Goal: Transaction & Acquisition: Purchase product/service

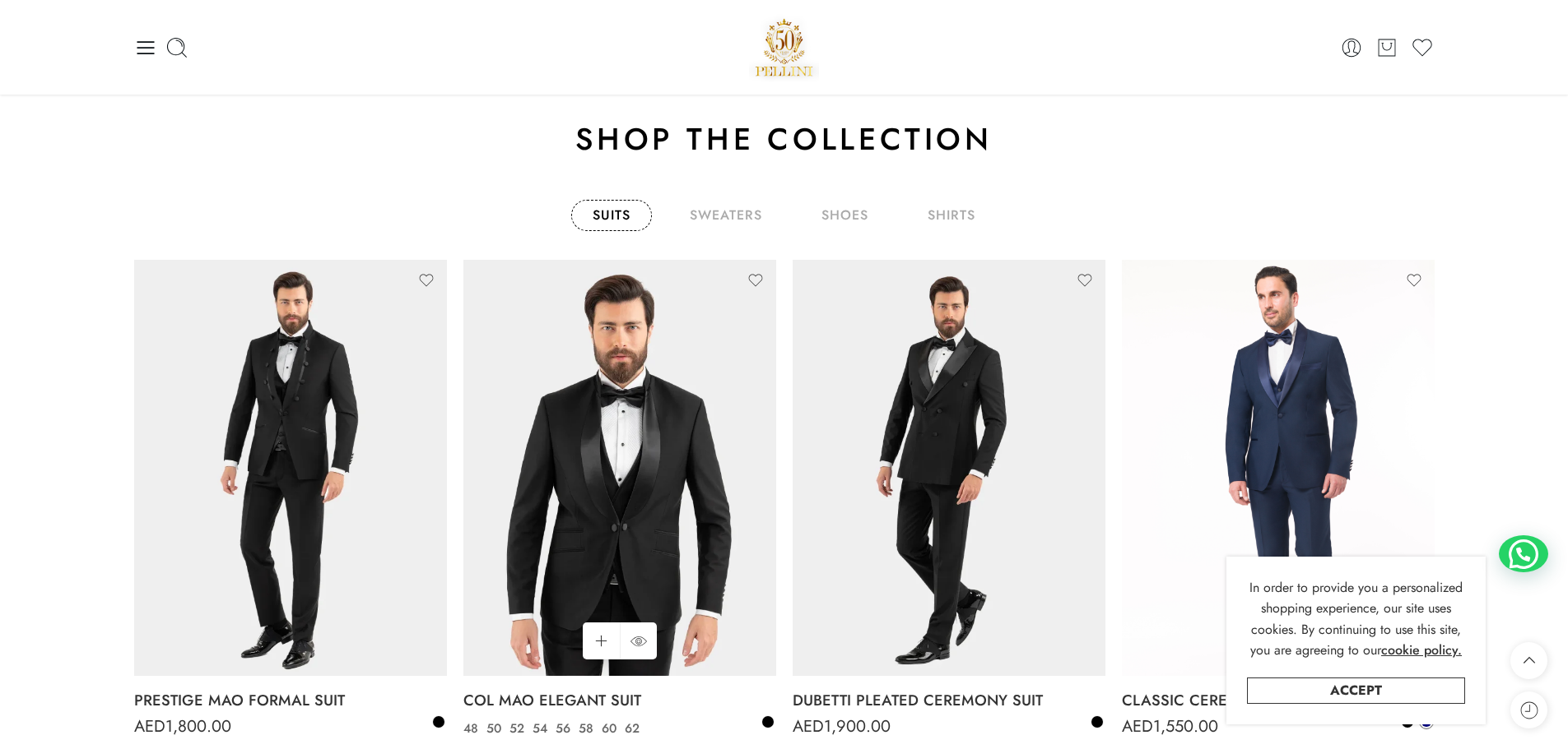
scroll to position [987, 0]
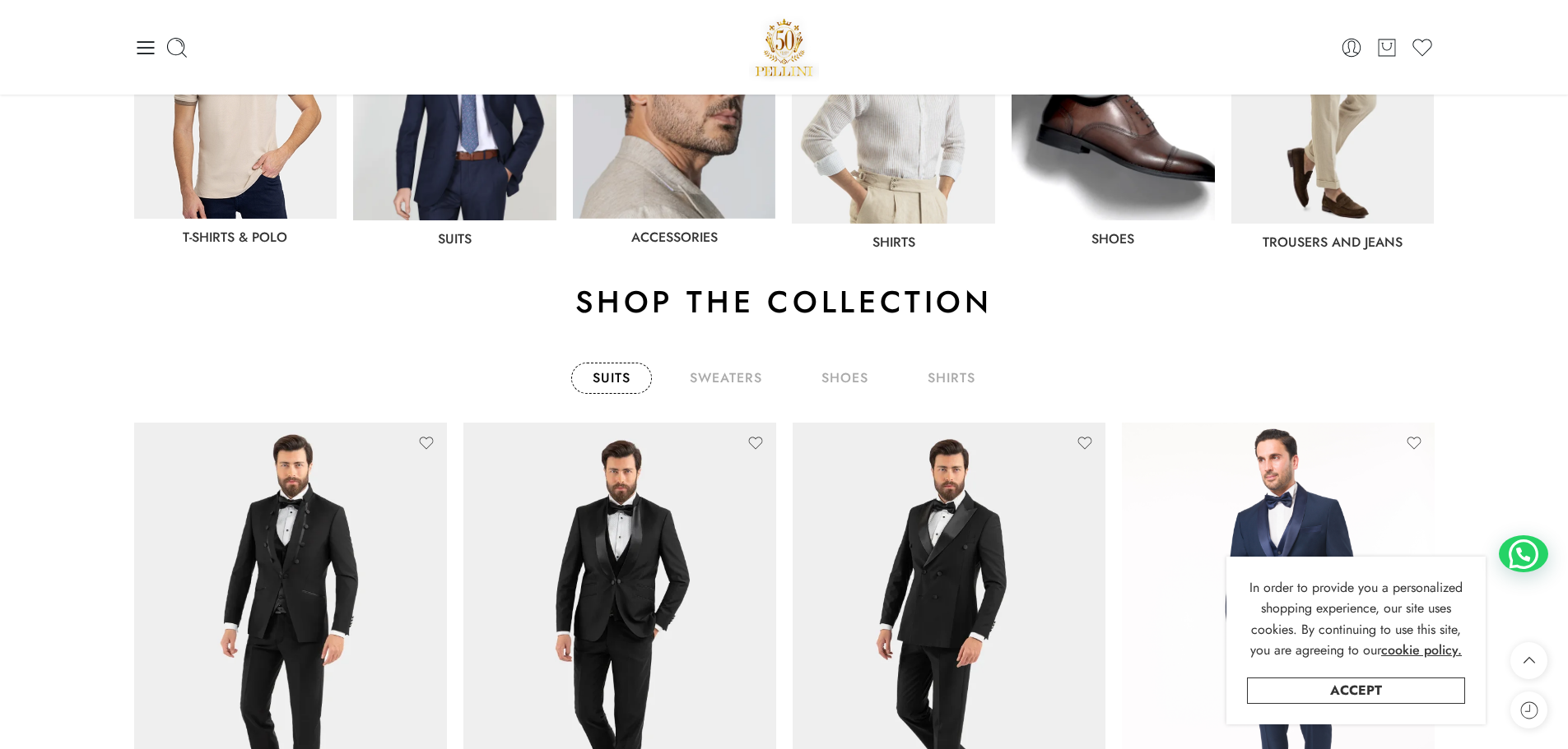
click at [622, 379] on link "Suits" at bounding box center [611, 378] width 81 height 31
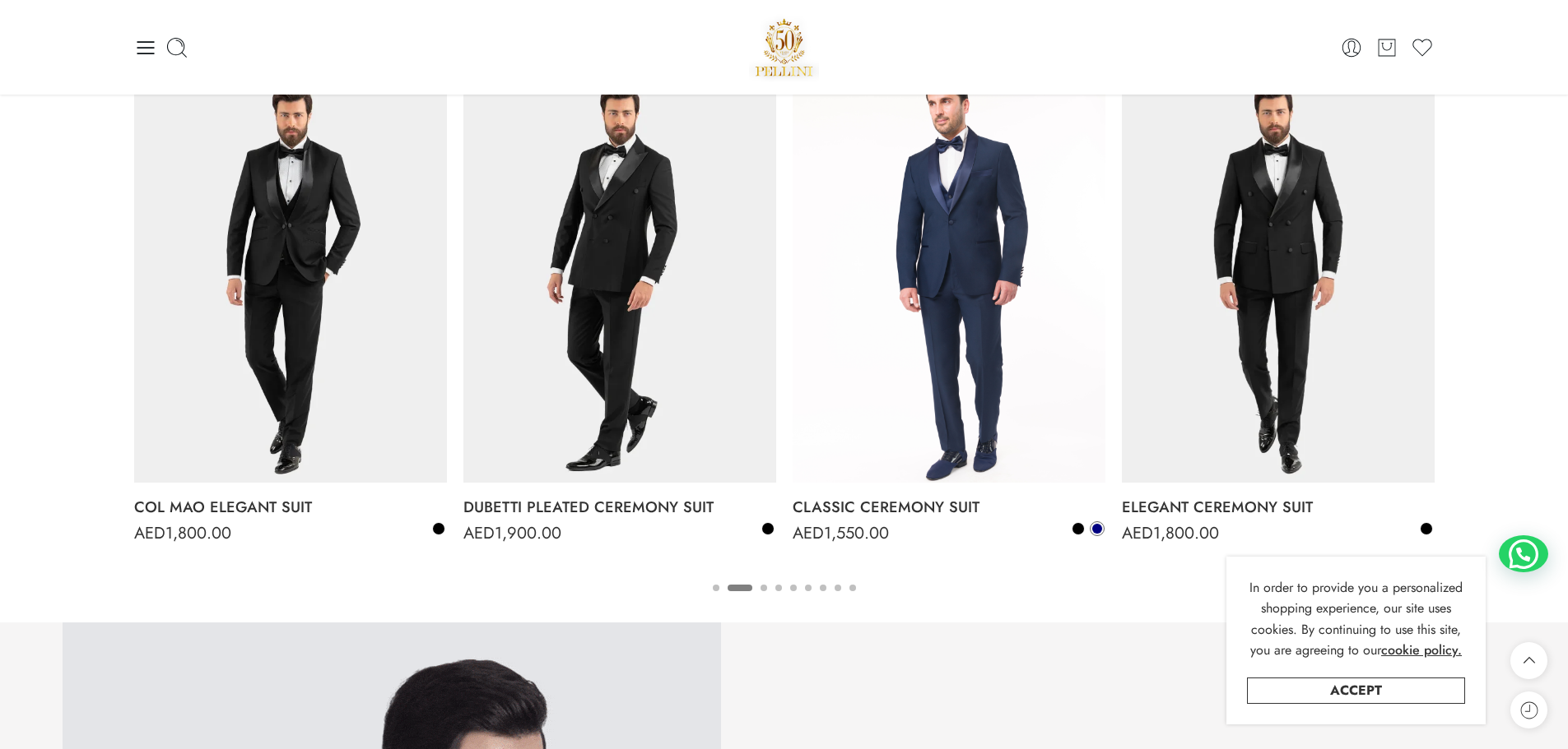
scroll to position [1324, 0]
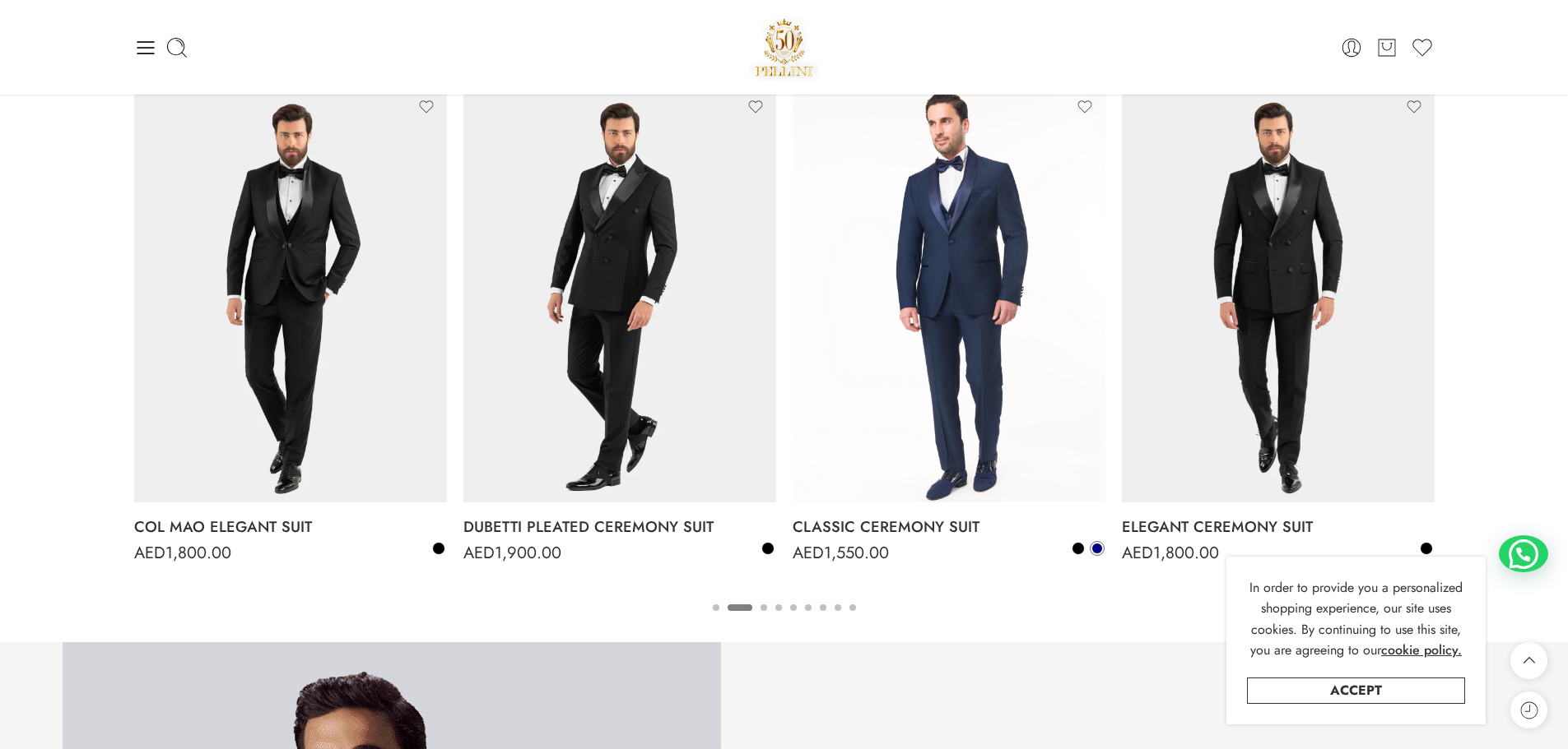
click at [809, 611] on button "6" at bounding box center [808, 622] width 6 height 34
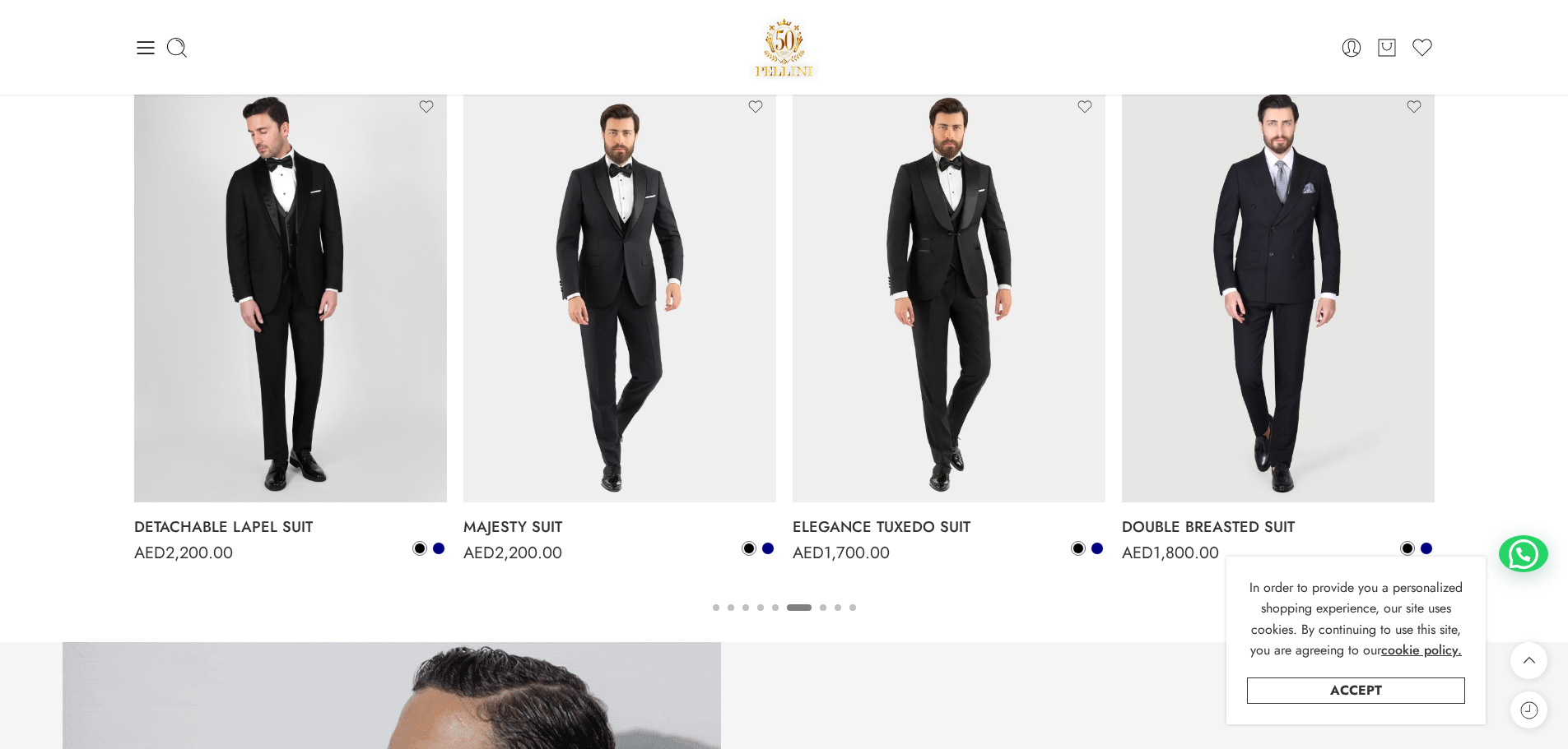
click at [826, 609] on button "7" at bounding box center [822, 622] width 6 height 34
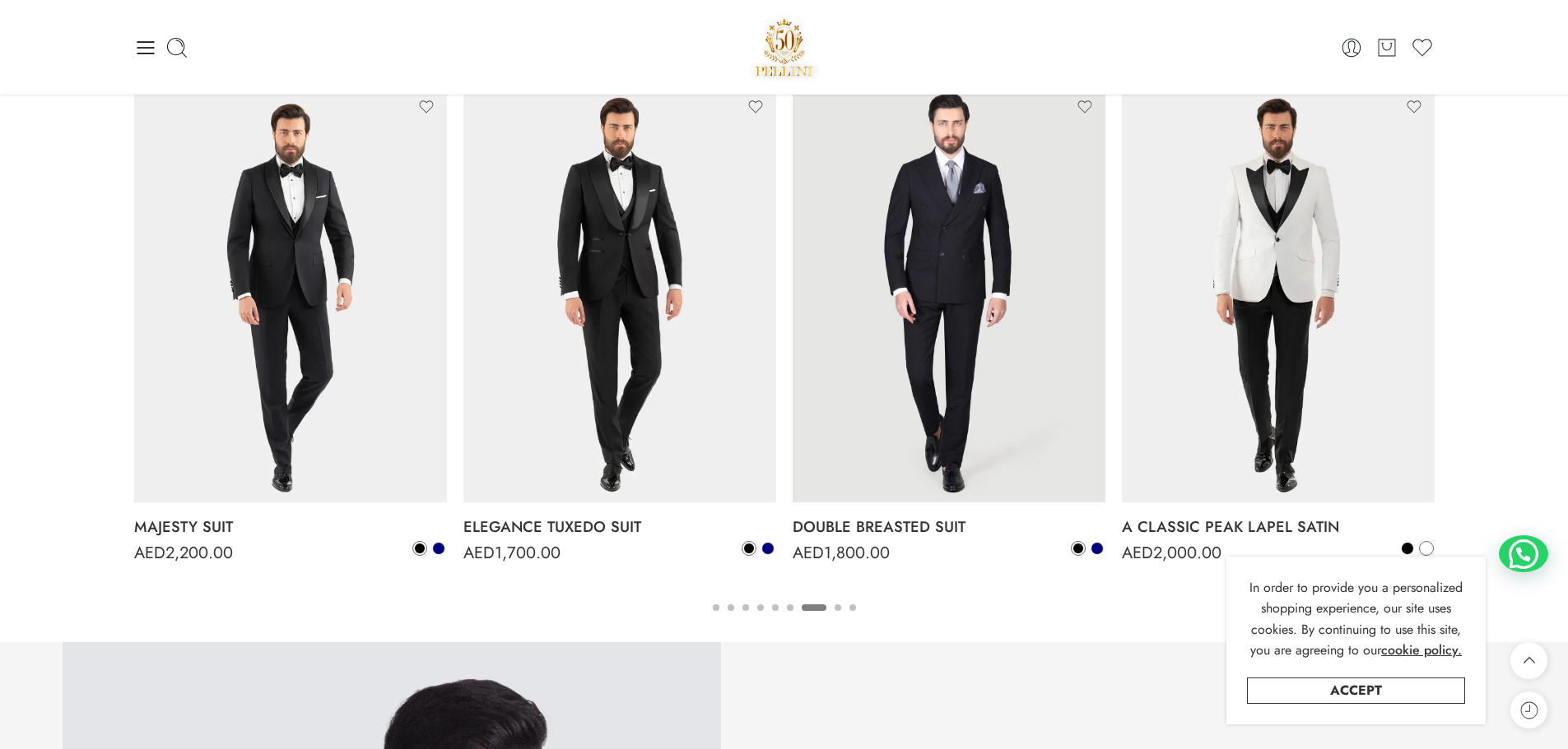
click at [831, 608] on ul "1 2 3 4 5 6 7 8 9" at bounding box center [784, 607] width 1300 height 22
click at [841, 608] on ul "1 2 3 4 5 6 7 8 9" at bounding box center [784, 607] width 1300 height 22
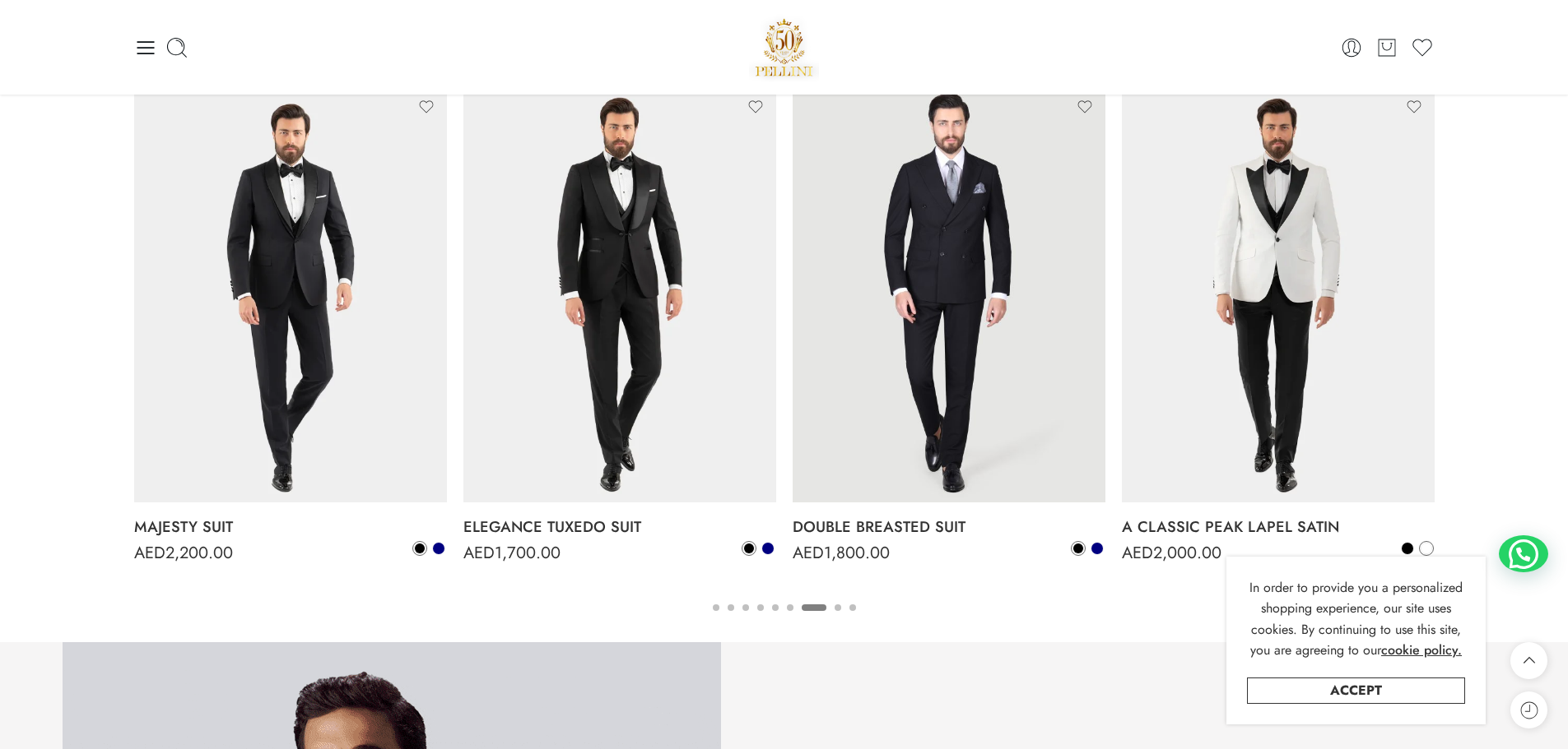
click at [838, 608] on button "8" at bounding box center [838, 622] width 6 height 34
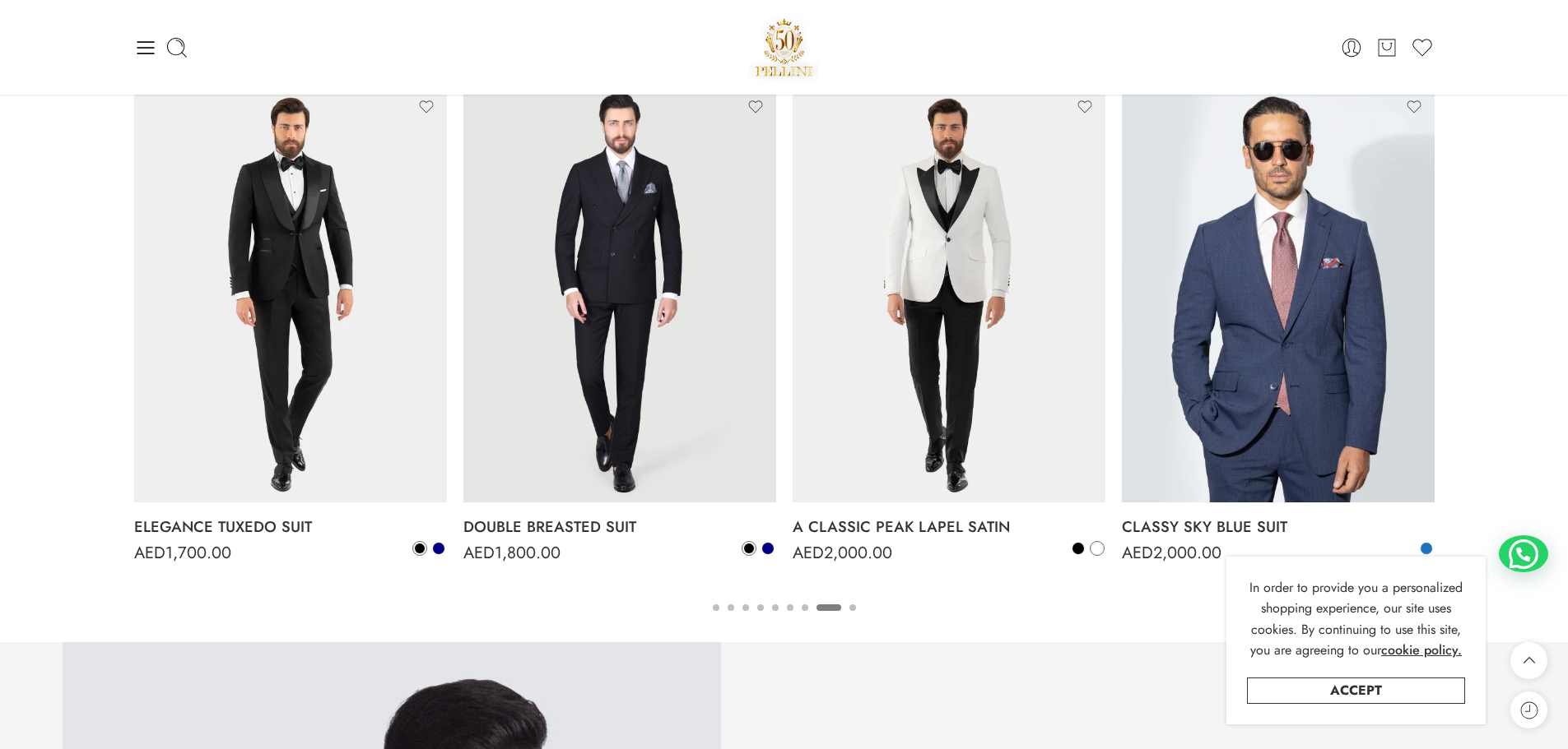
click at [851, 608] on button "9" at bounding box center [852, 622] width 6 height 34
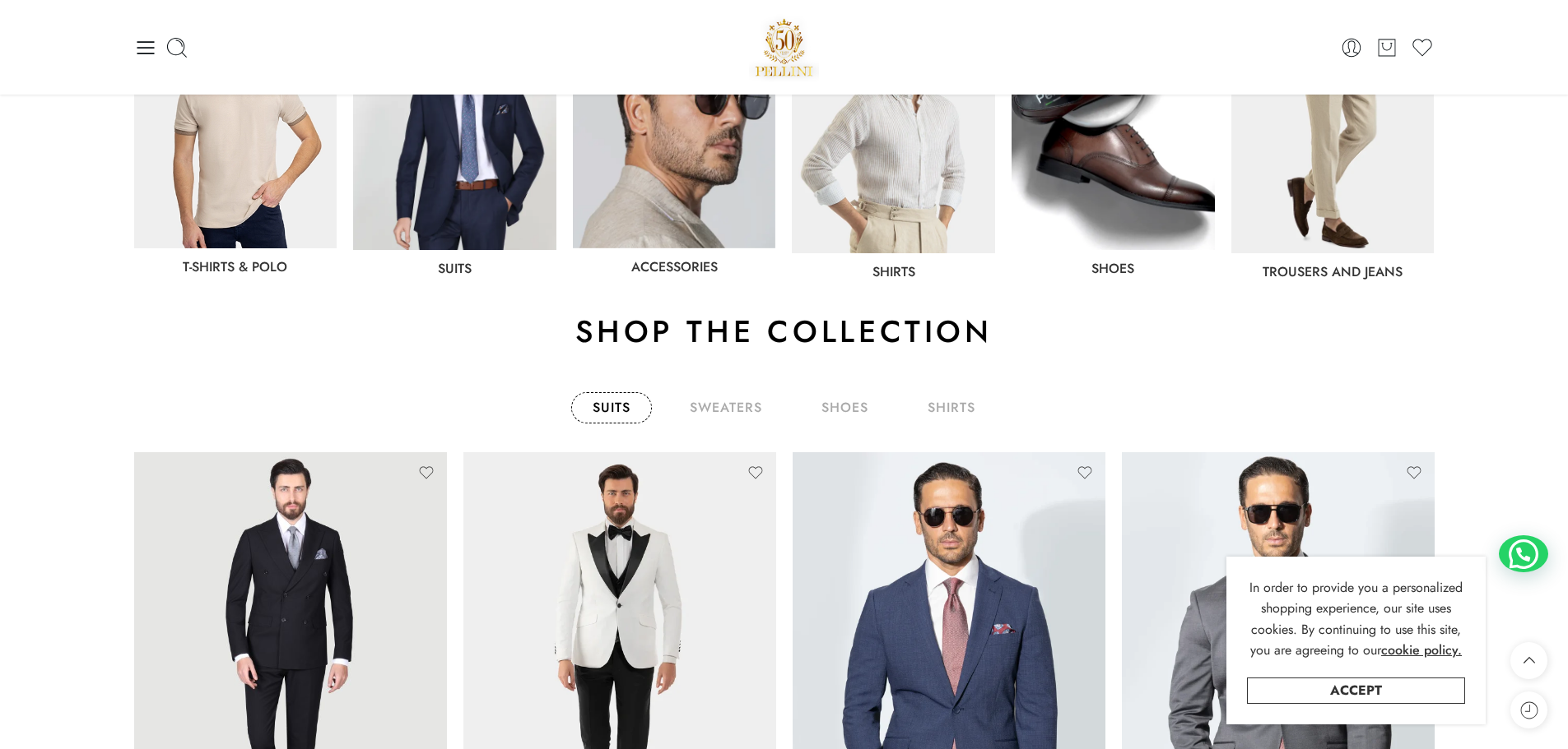
scroll to position [912, 0]
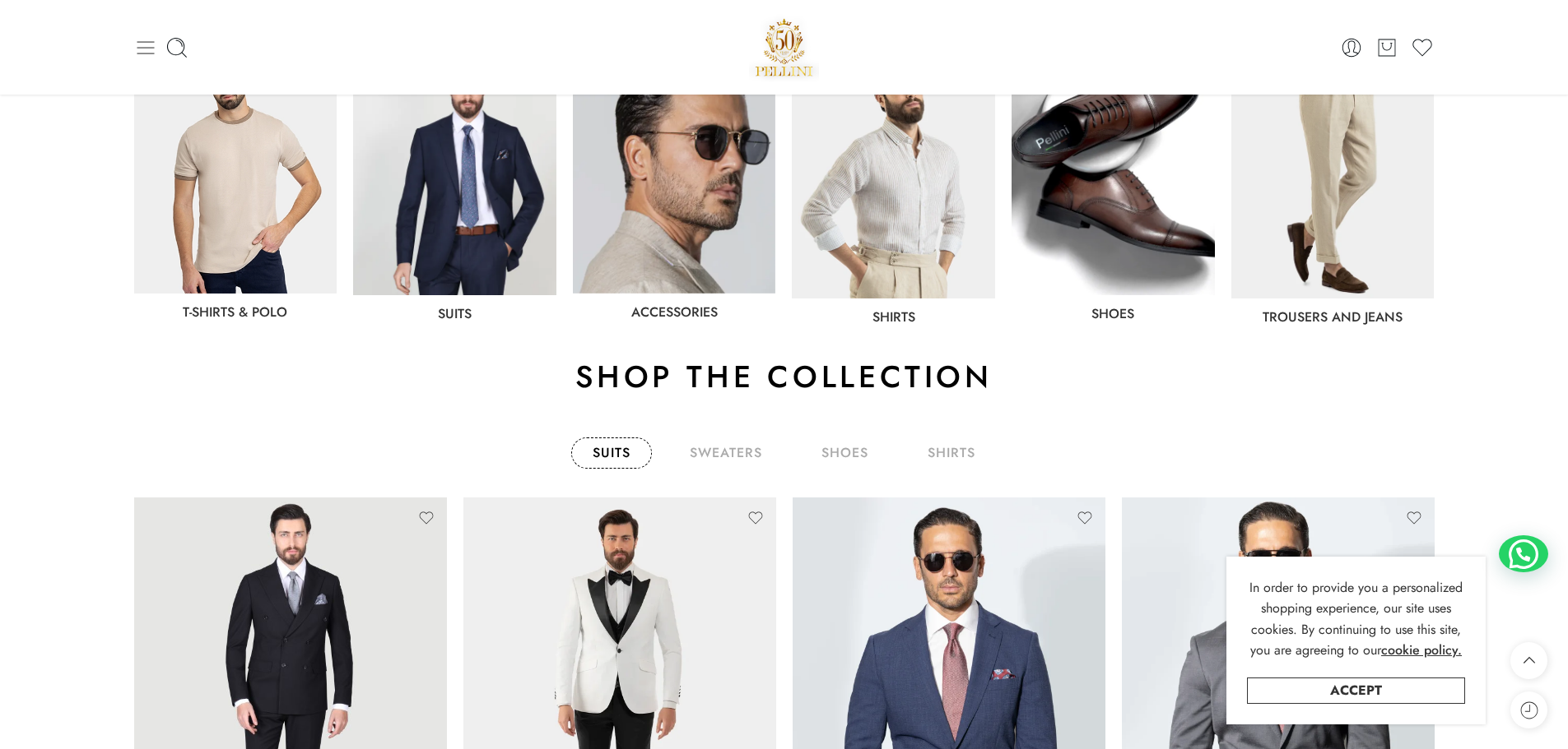
click at [150, 57] on icon at bounding box center [145, 47] width 23 height 23
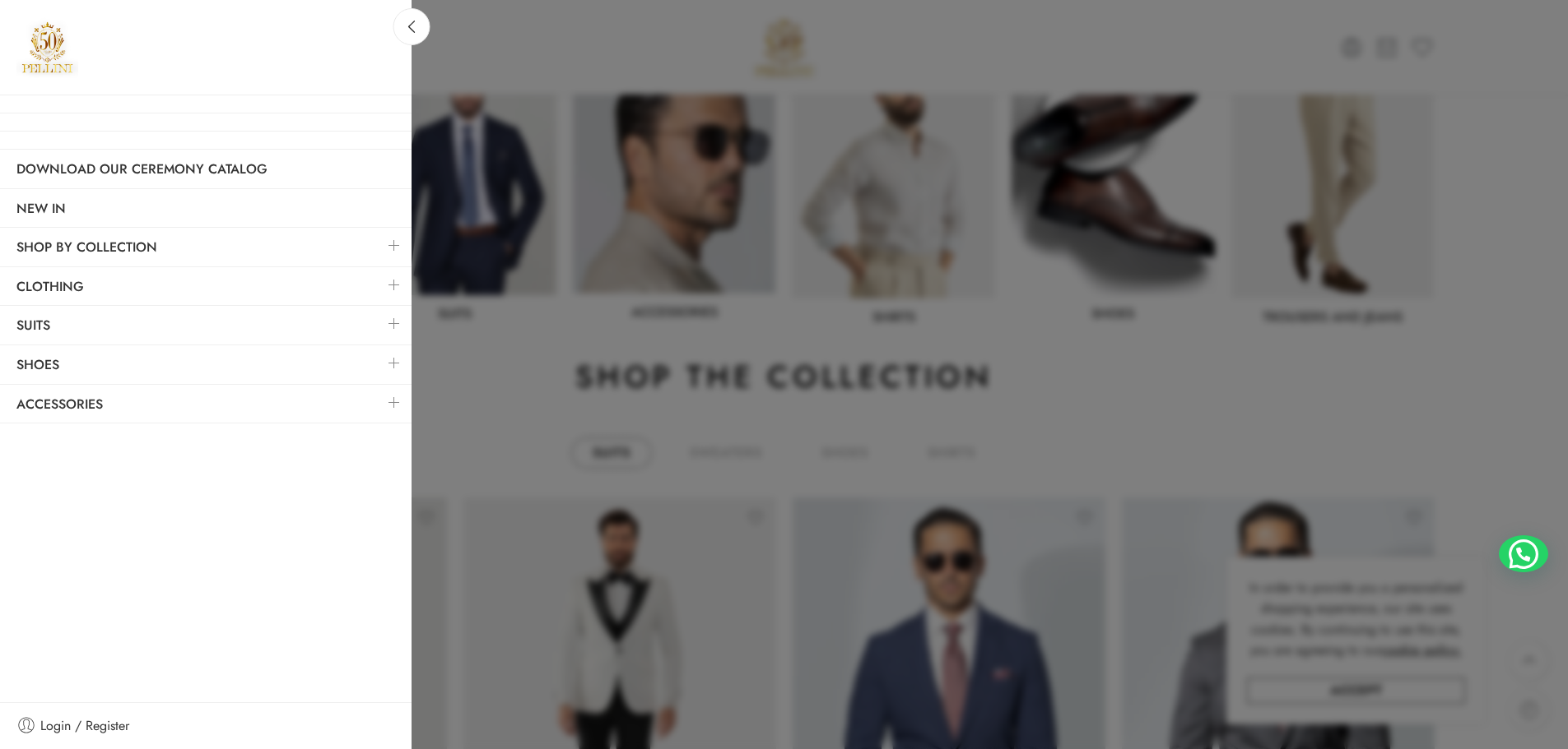
click at [397, 328] on link at bounding box center [394, 323] width 35 height 35
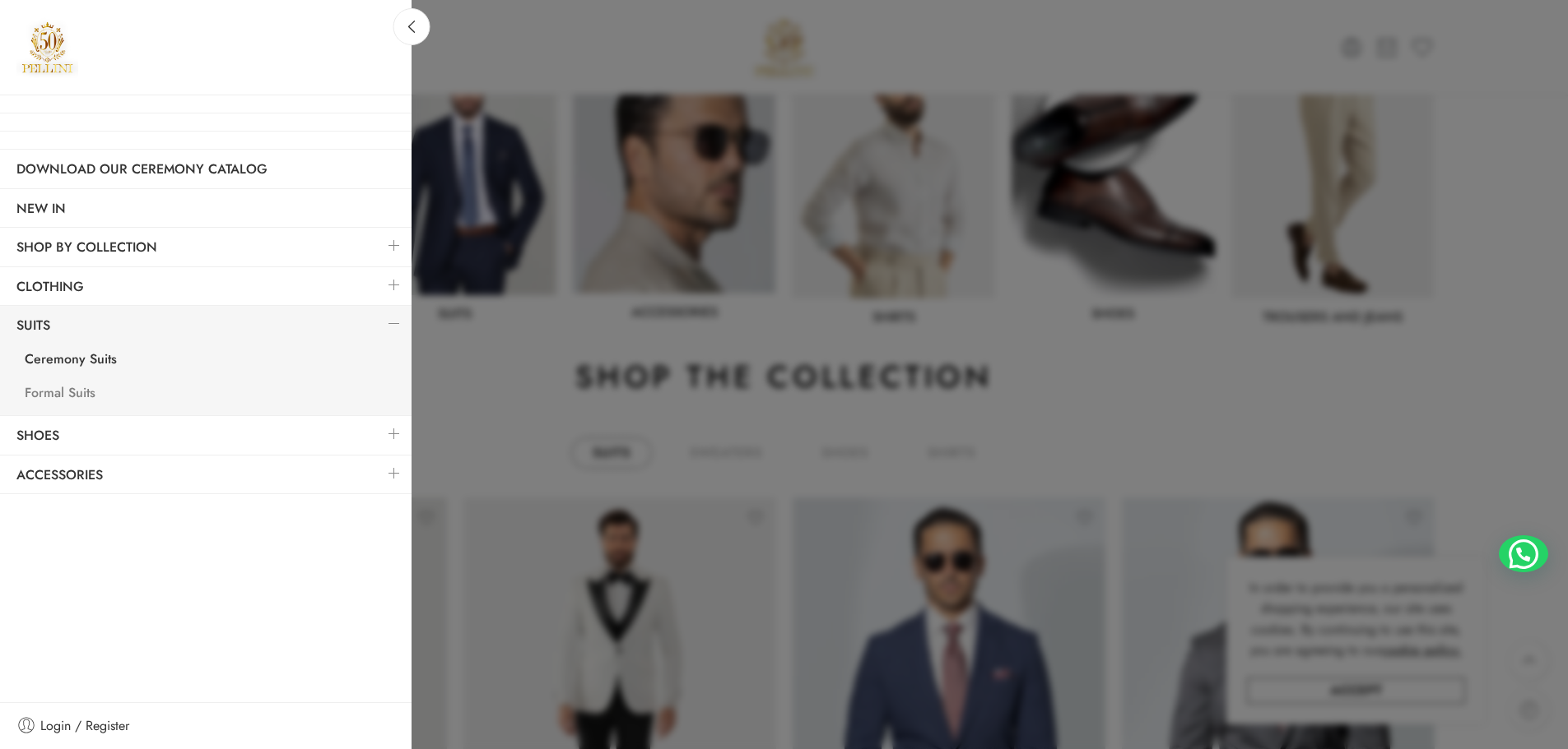
click at [77, 392] on link "Formal Suits" at bounding box center [210, 395] width 403 height 34
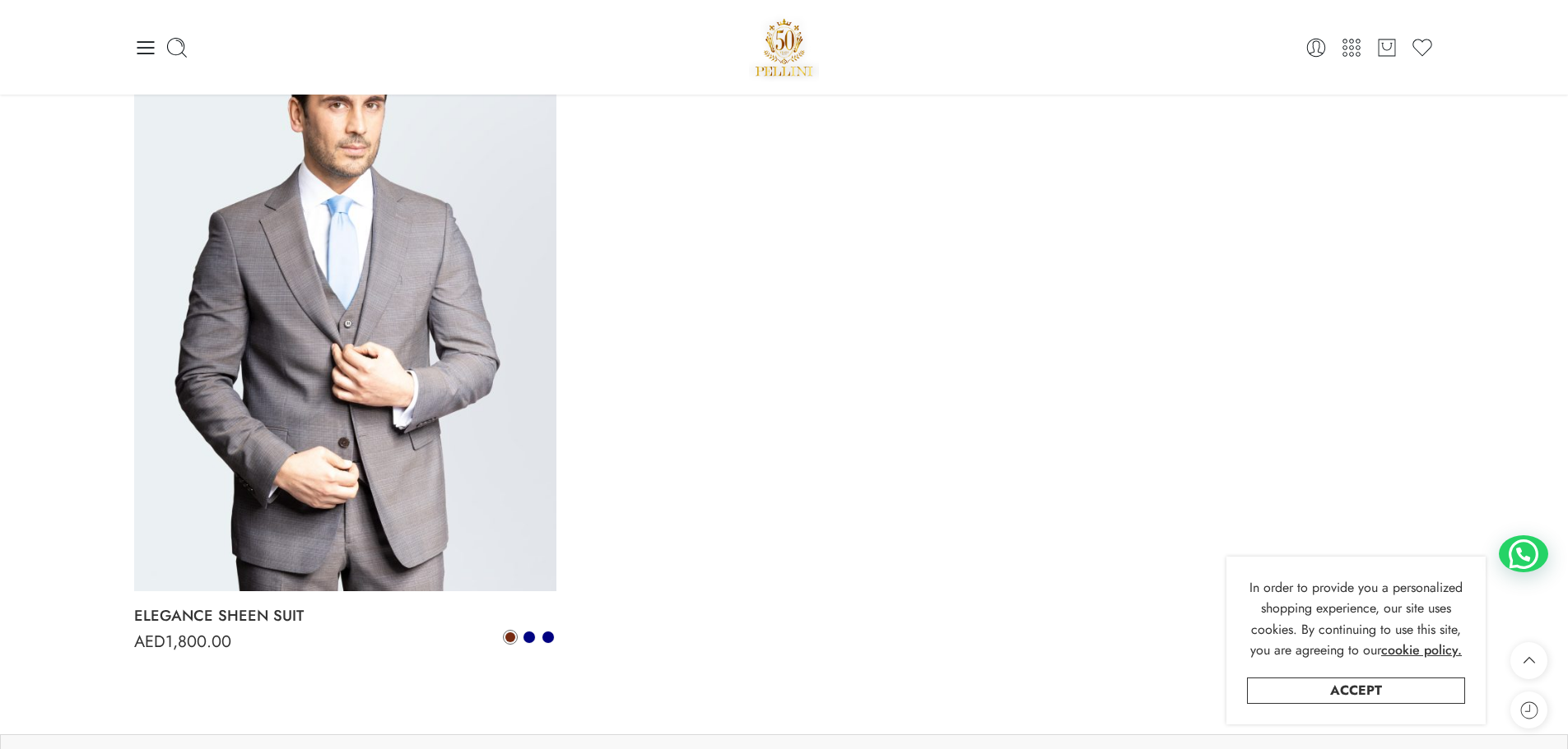
scroll to position [1200, 0]
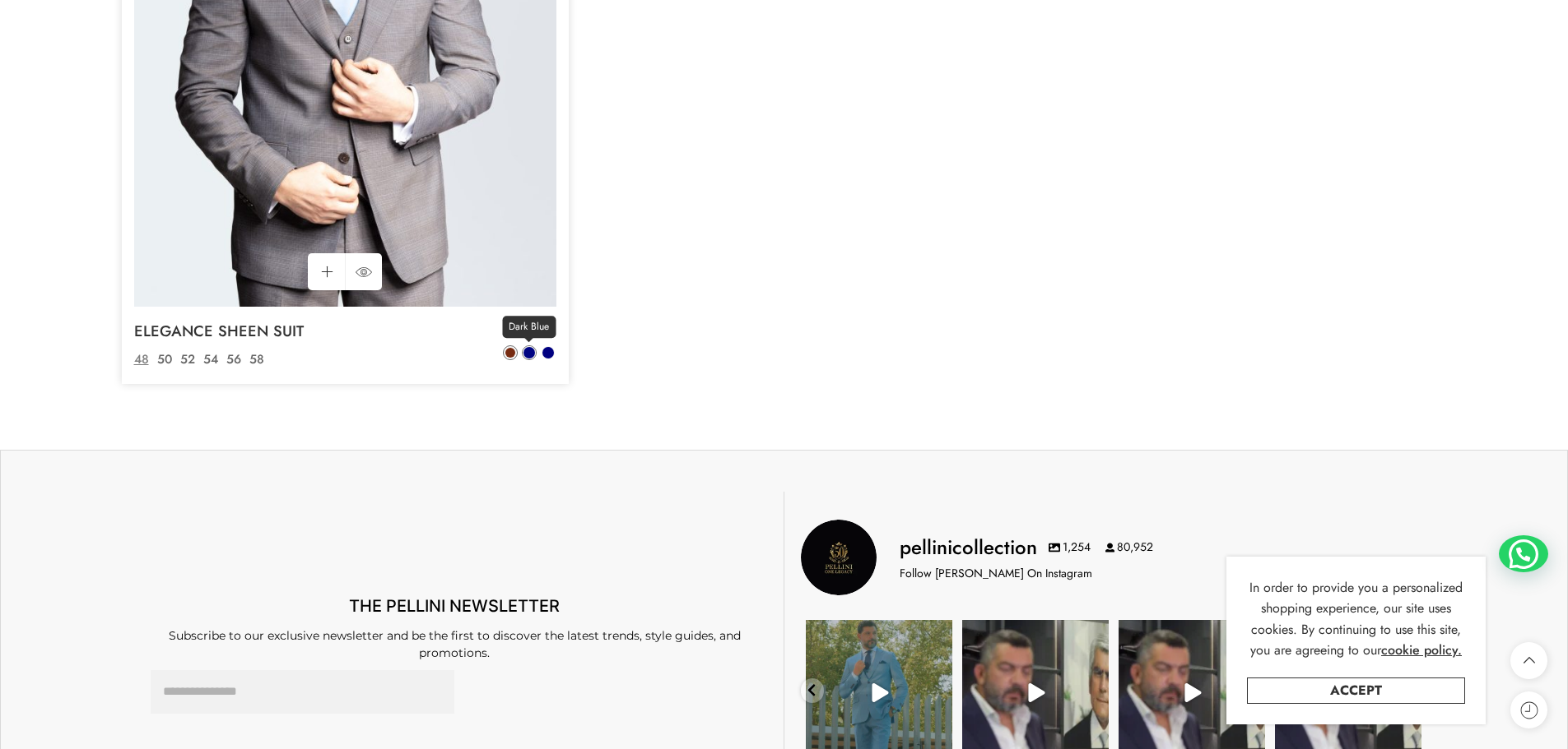
click at [534, 356] on span at bounding box center [529, 352] width 13 height 13
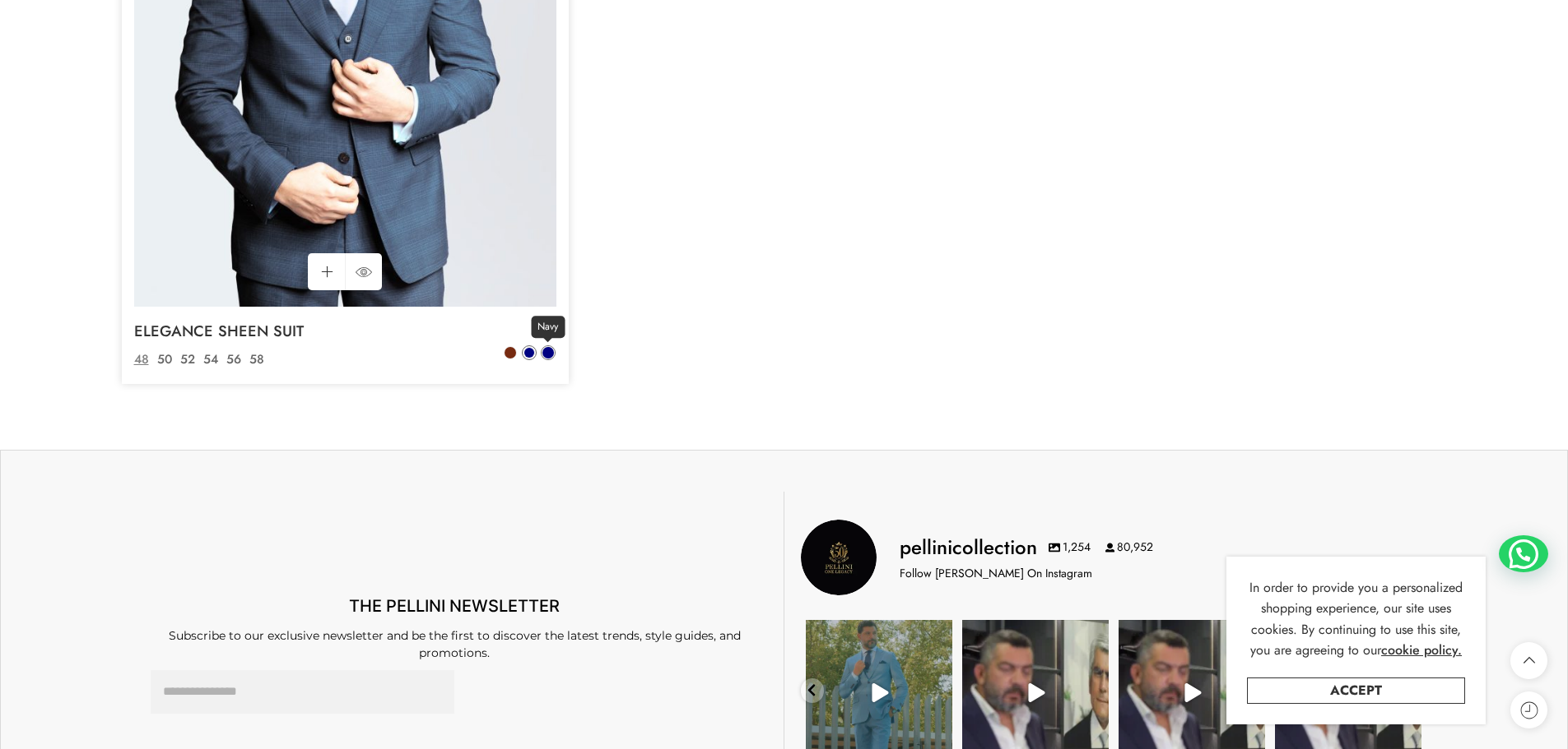
click at [549, 356] on span at bounding box center [548, 352] width 12 height 12
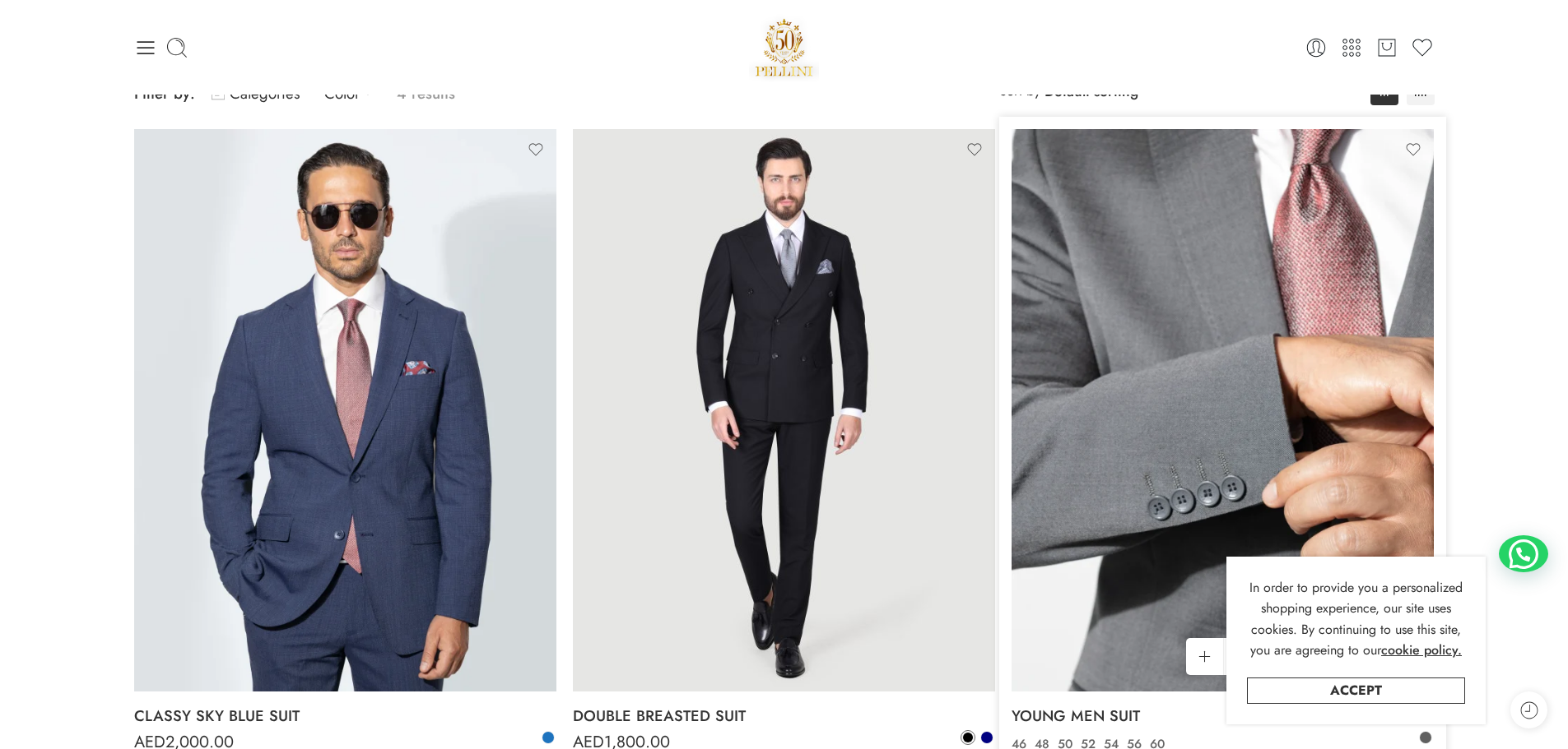
scroll to position [0, 0]
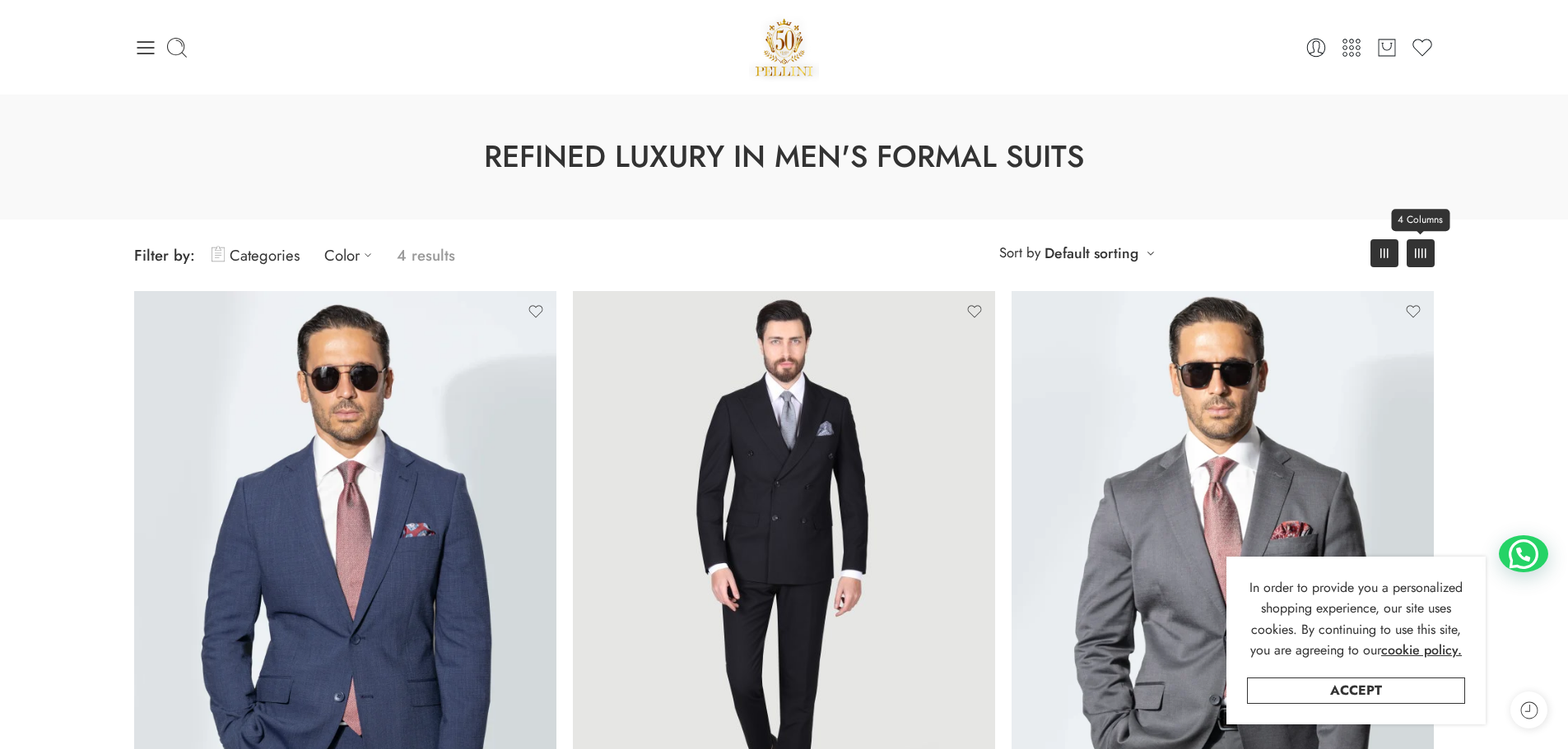
click at [1420, 258] on icon at bounding box center [1420, 253] width 12 height 10
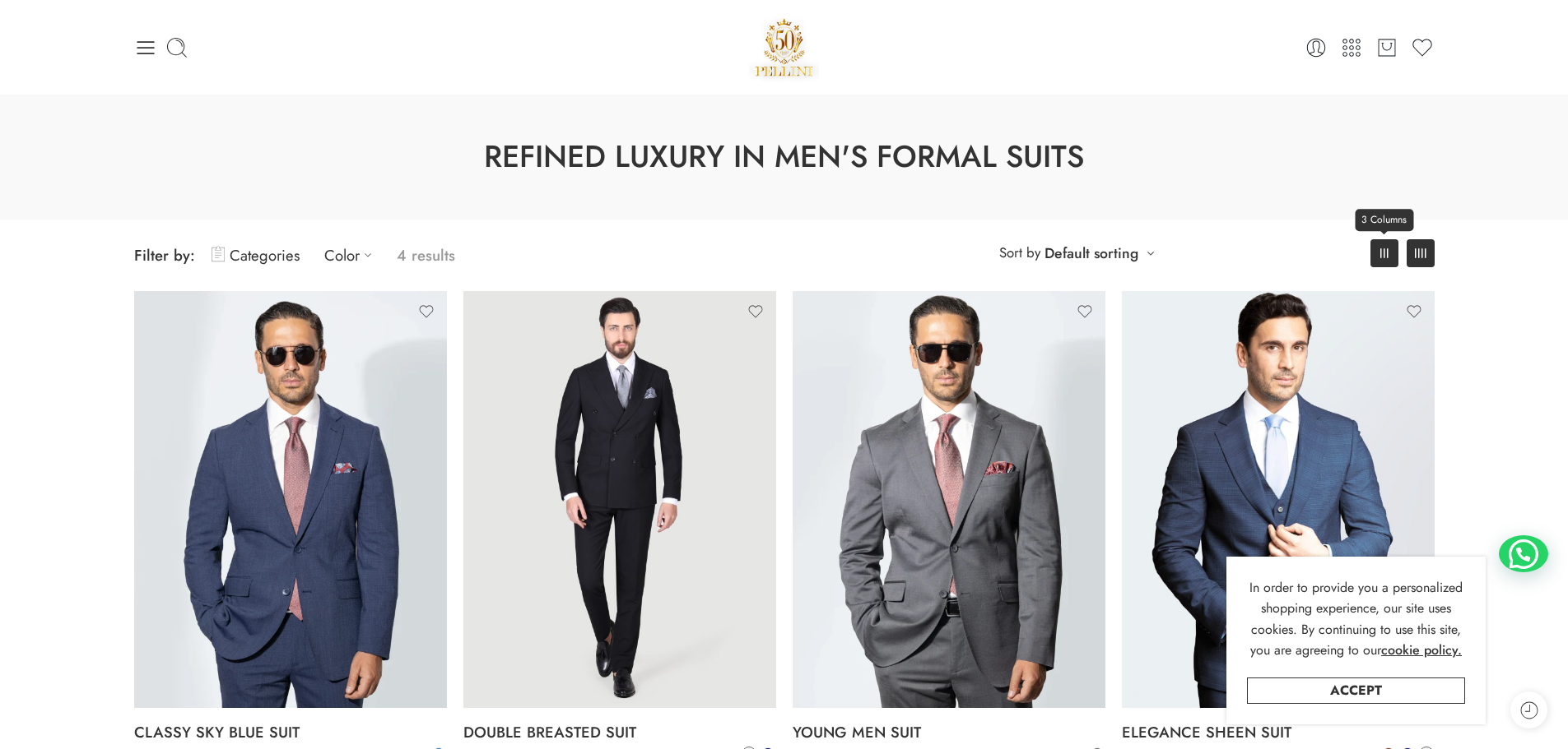
click at [1379, 259] on link "3 Columns" at bounding box center [1384, 253] width 28 height 28
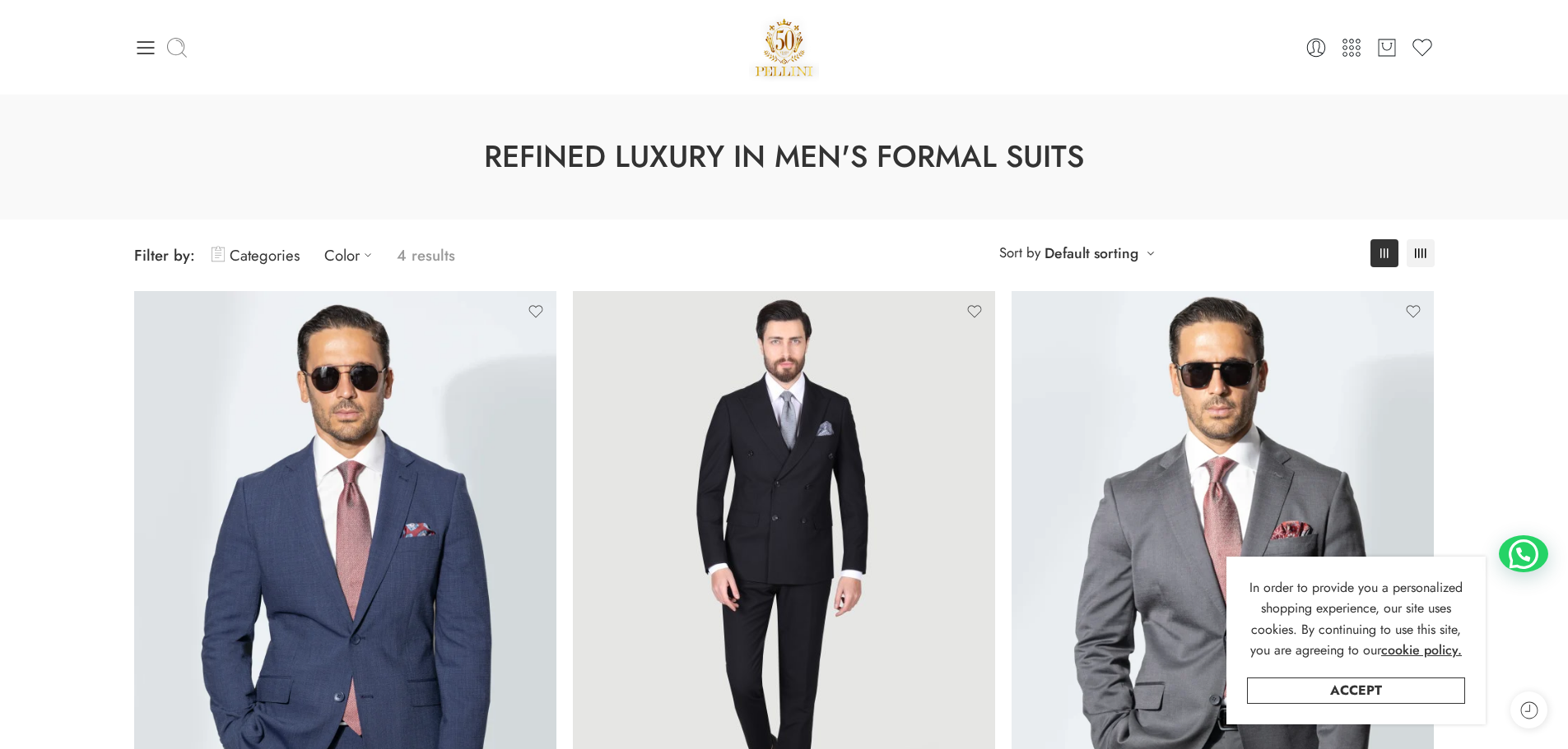
click at [185, 49] on icon at bounding box center [176, 47] width 23 height 23
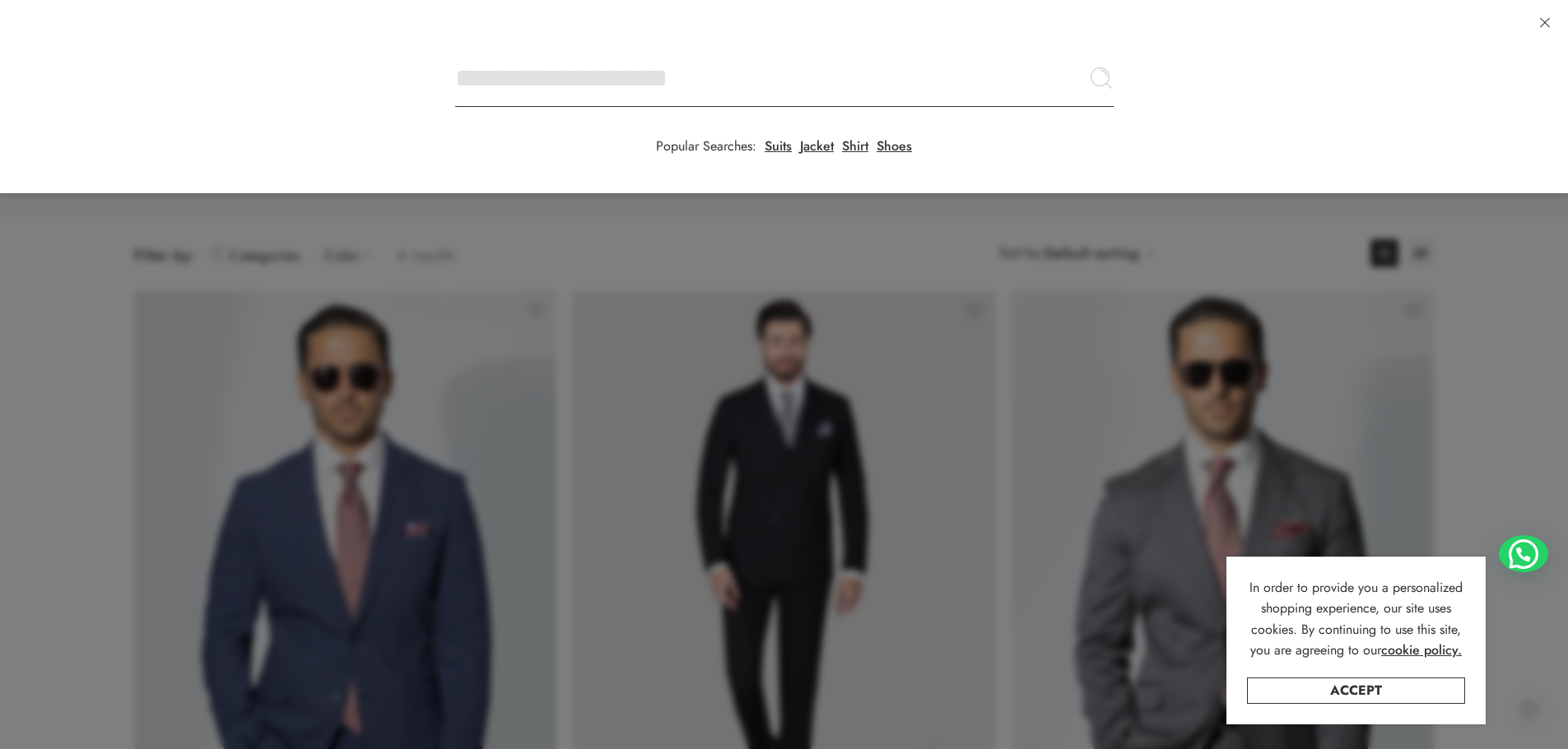
click at [455, 49] on input "Search here" at bounding box center [784, 77] width 659 height 57
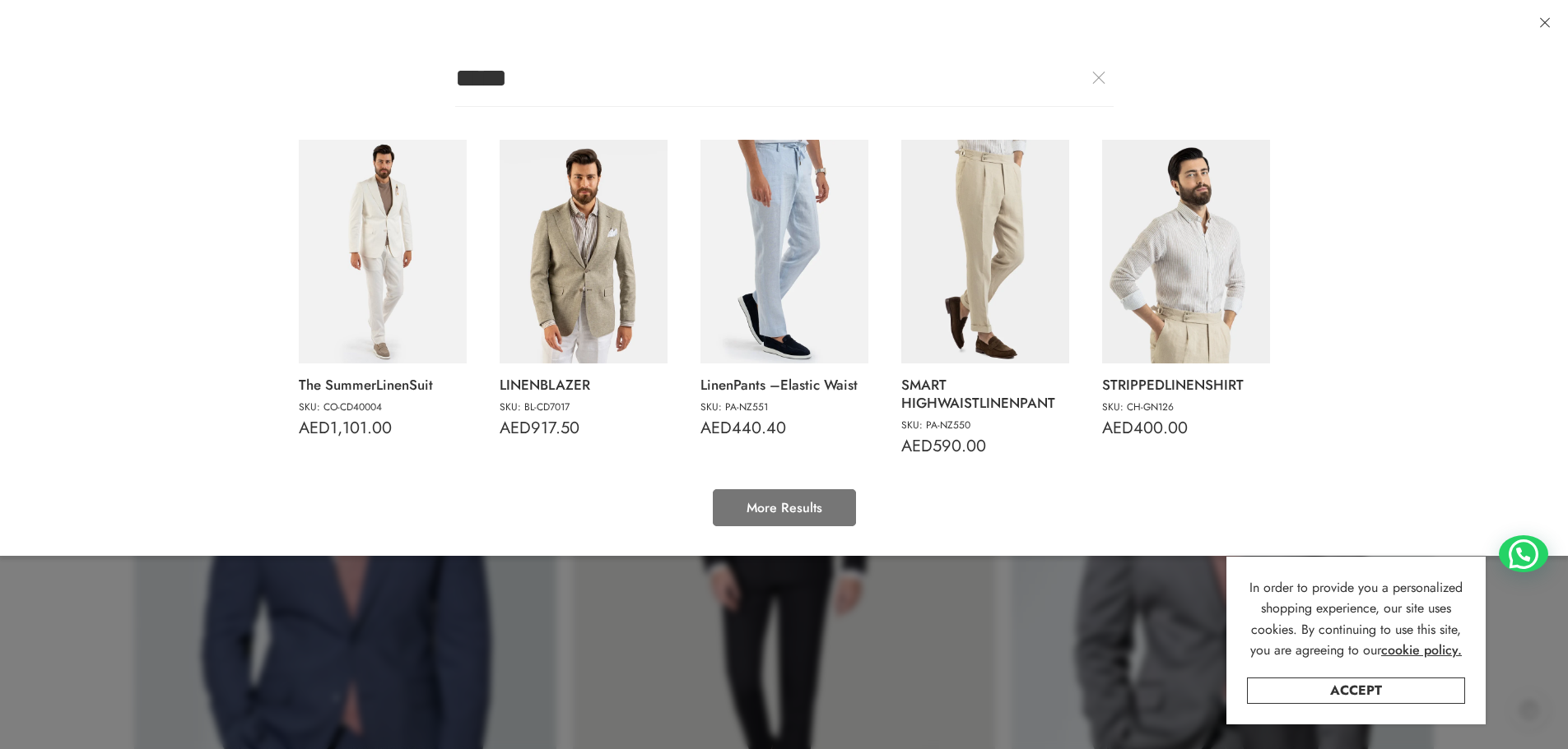
click at [809, 504] on link "More Results" at bounding box center [784, 508] width 144 height 37
click at [408, 314] on img at bounding box center [382, 251] width 168 height 223
type input "**********"
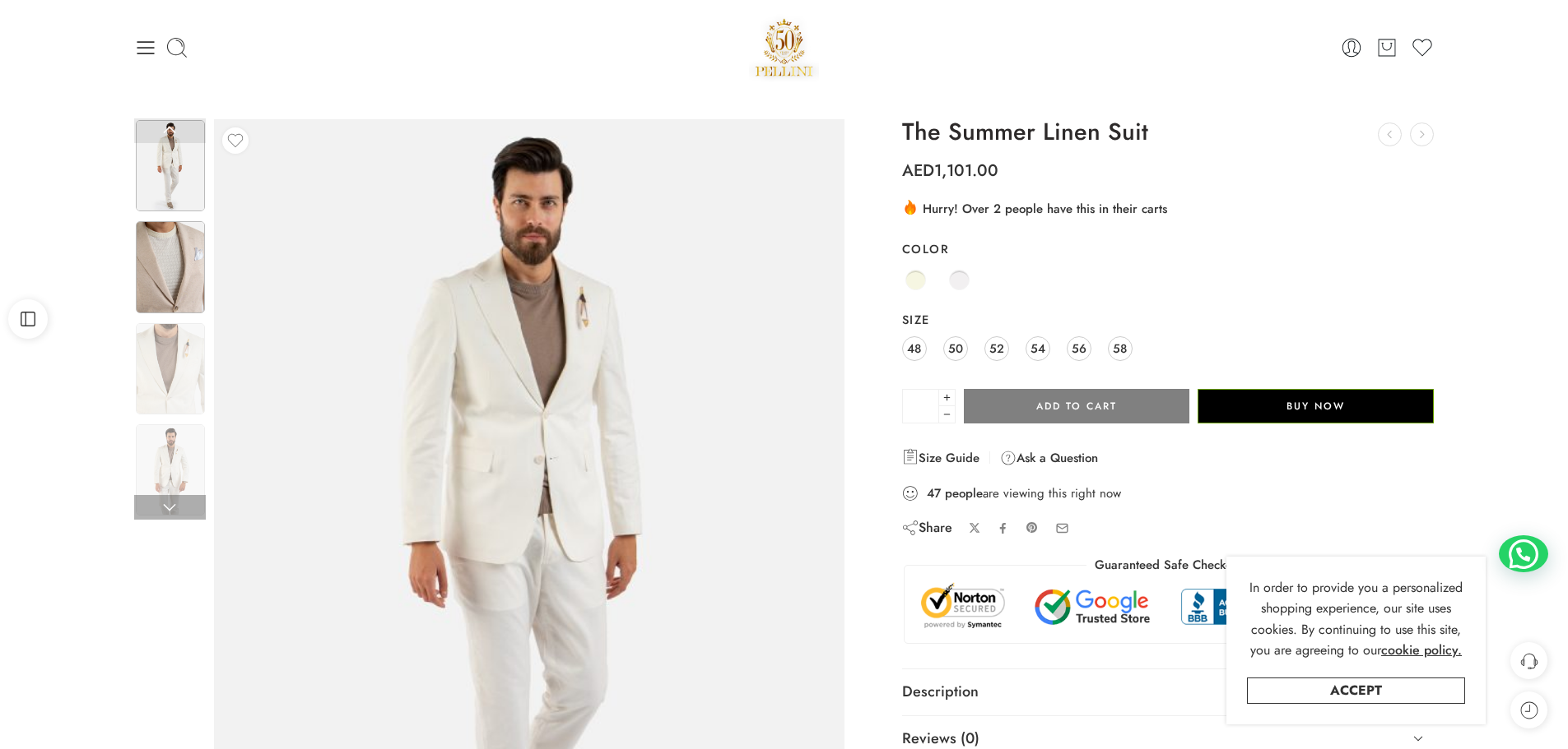
click at [170, 286] on img at bounding box center [170, 267] width 69 height 92
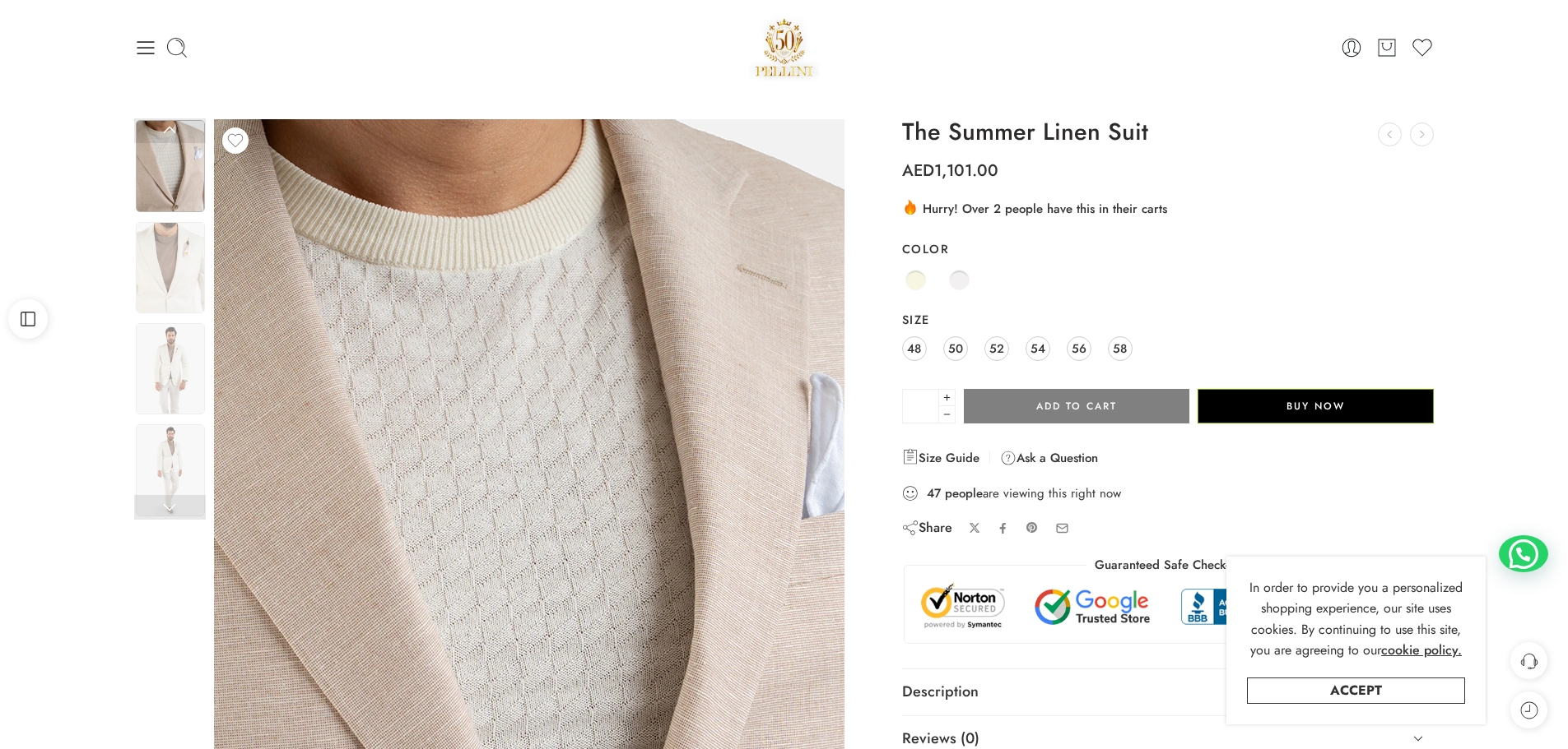
drag, startPoint x: 704, startPoint y: 485, endPoint x: 473, endPoint y: 236, distance: 339.6
click at [473, 236] on img at bounding box center [538, 592] width 740 height 987
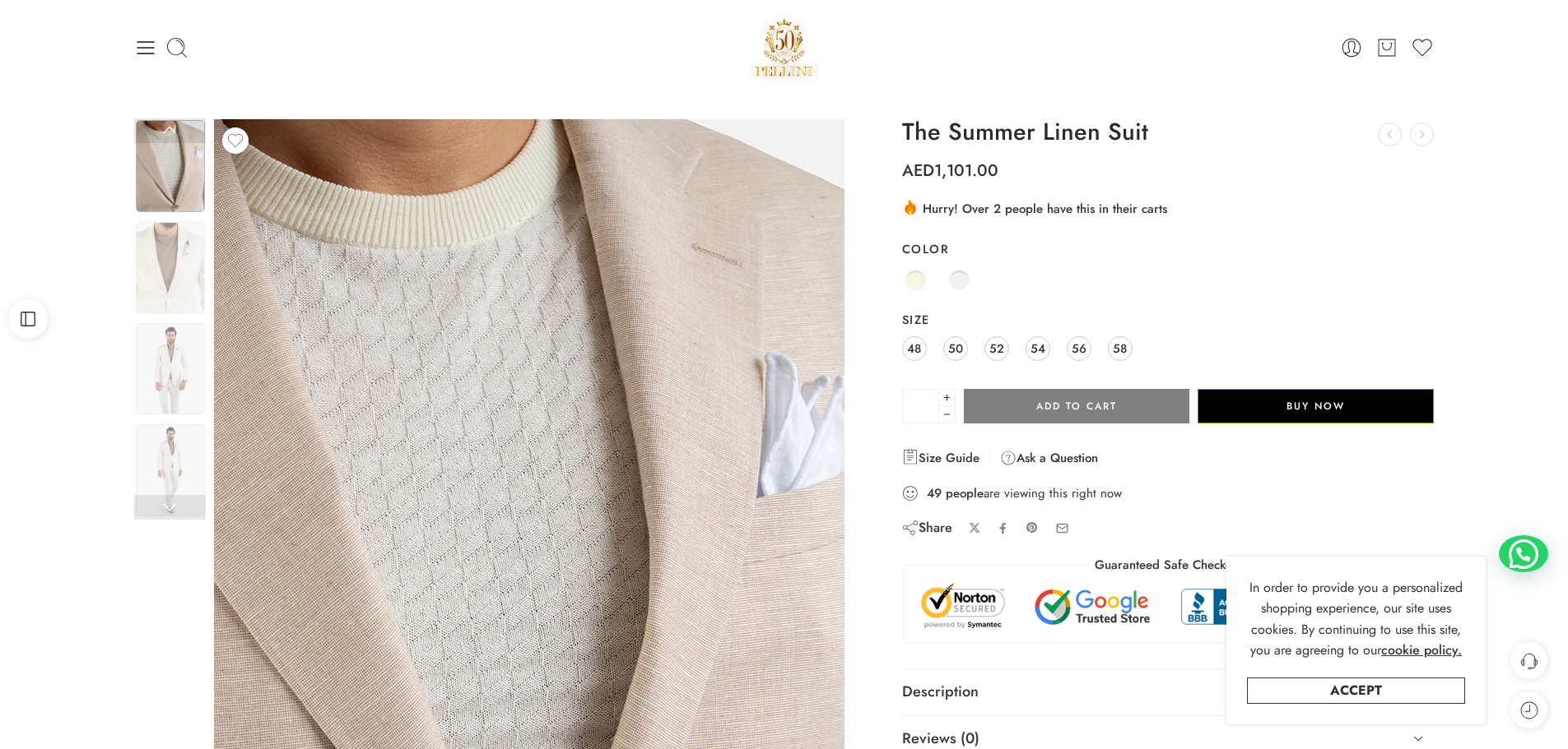
click at [733, 356] on img at bounding box center [492, 570] width 740 height 987
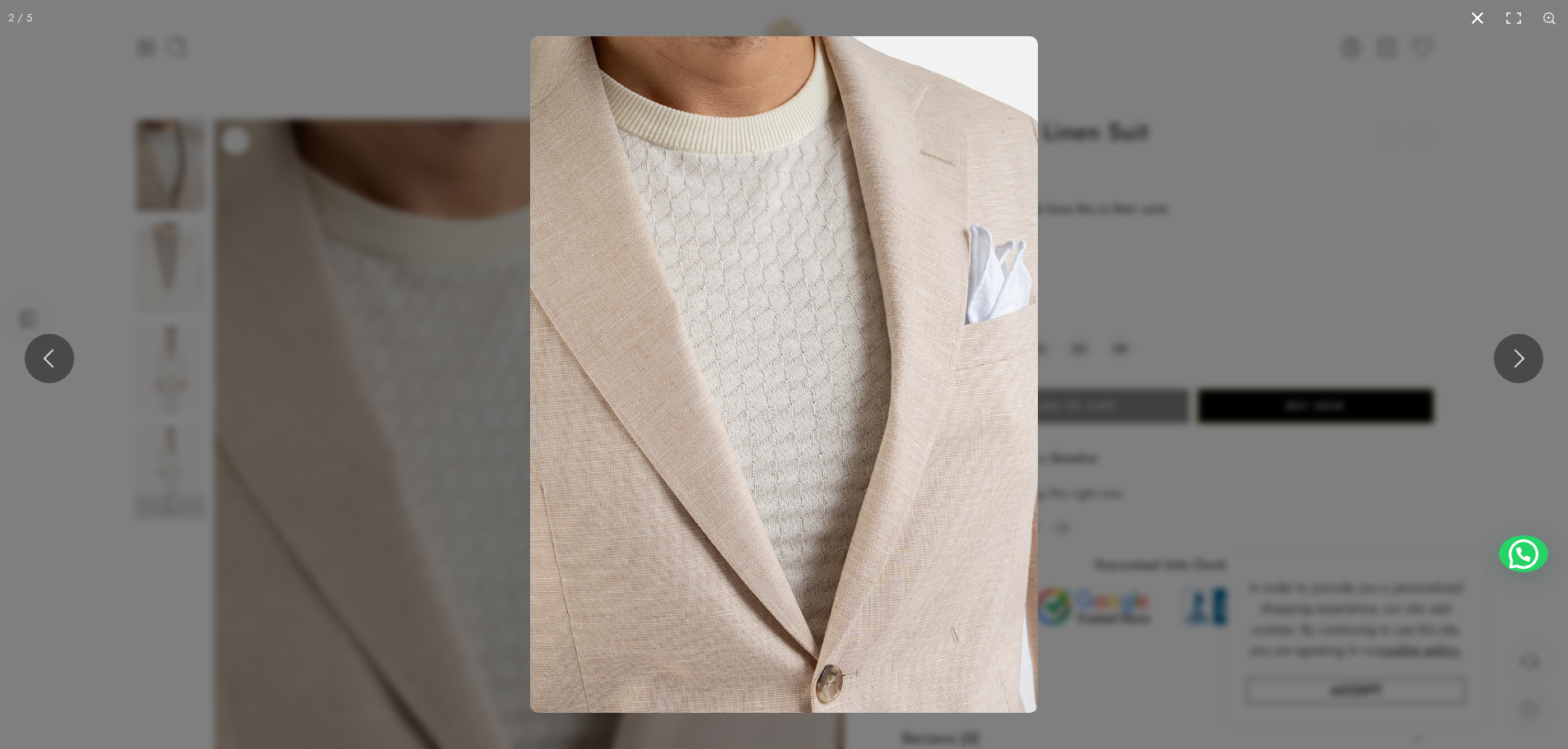
click at [1484, 13] on button at bounding box center [1477, 18] width 36 height 36
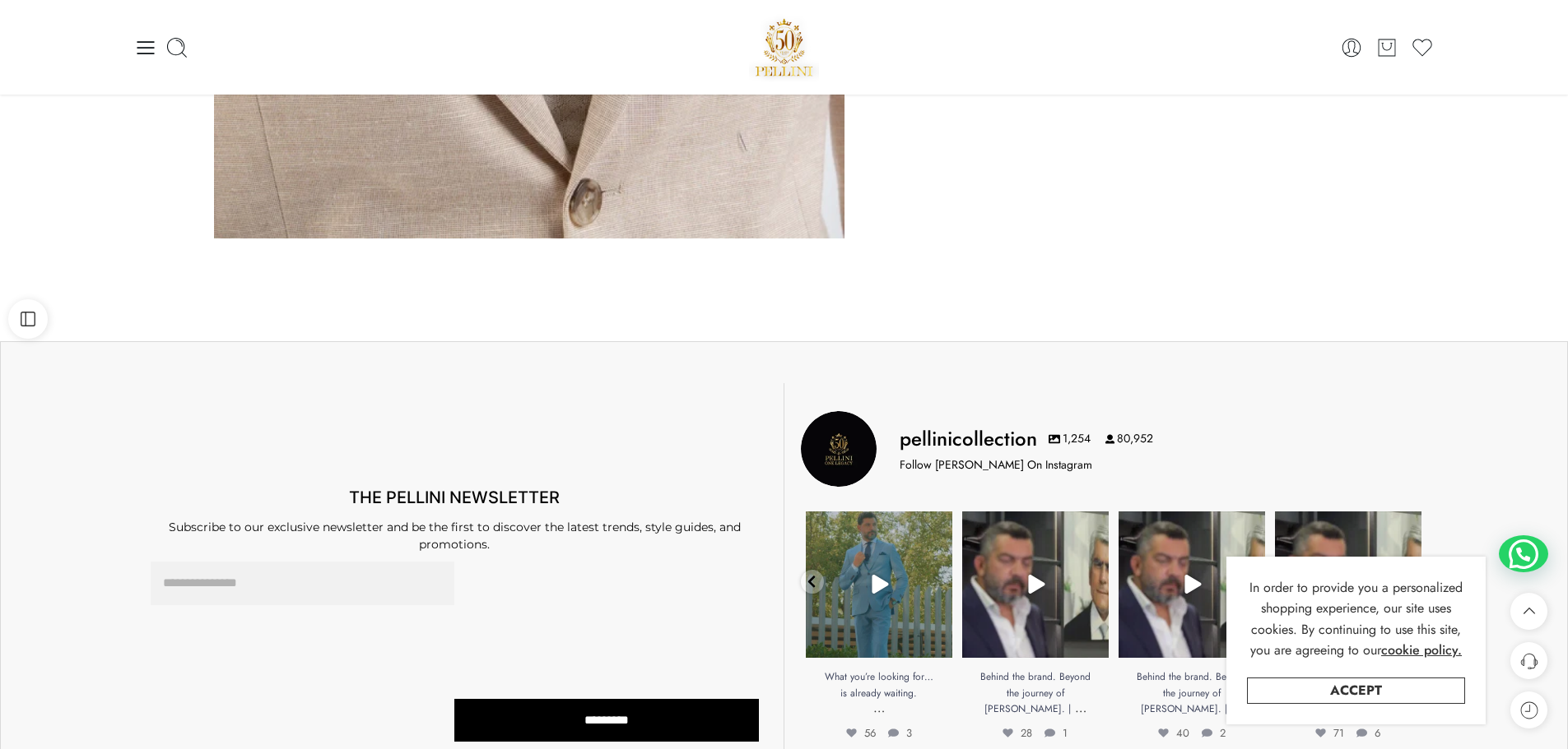
scroll to position [411, 0]
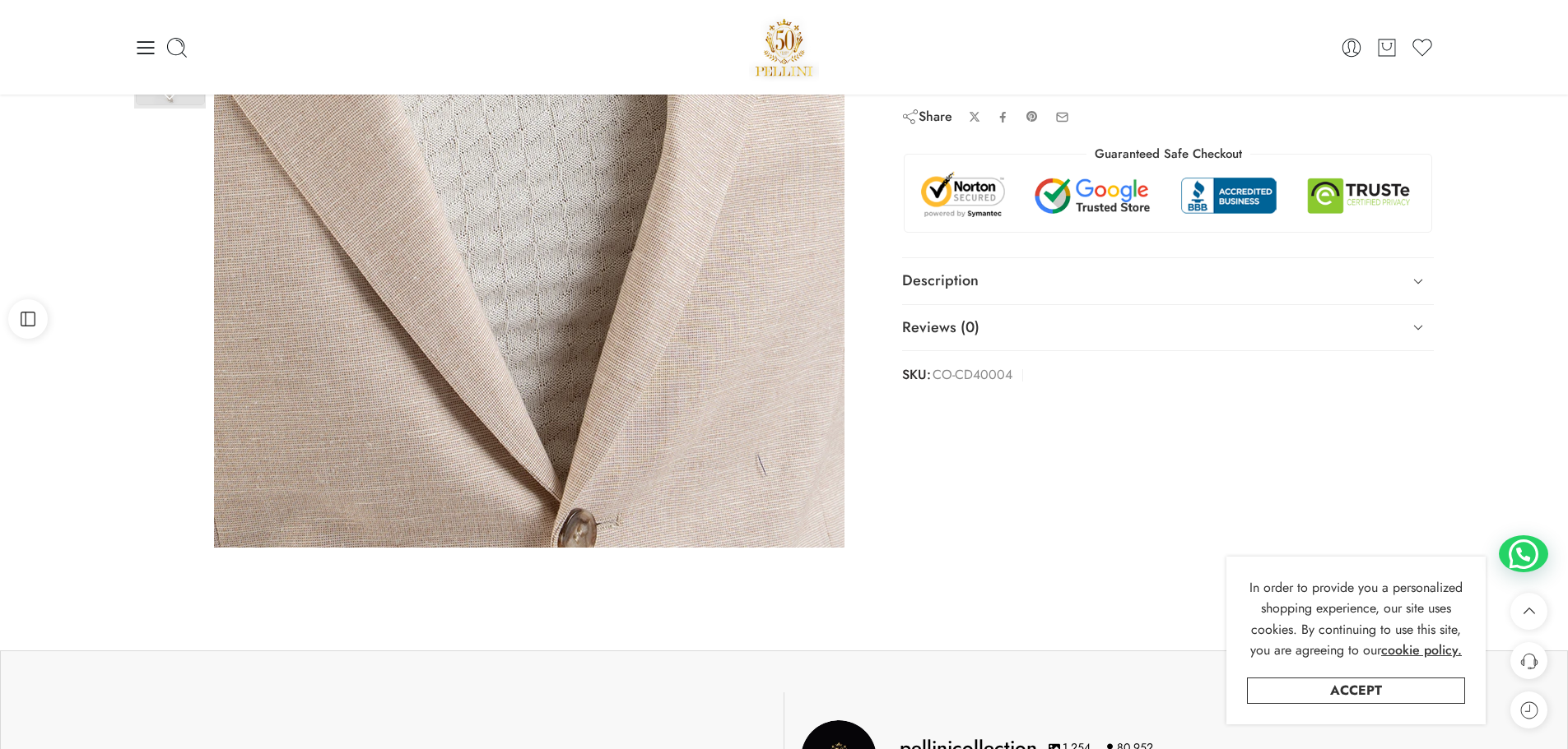
click at [643, 362] on img at bounding box center [511, 85] width 740 height 987
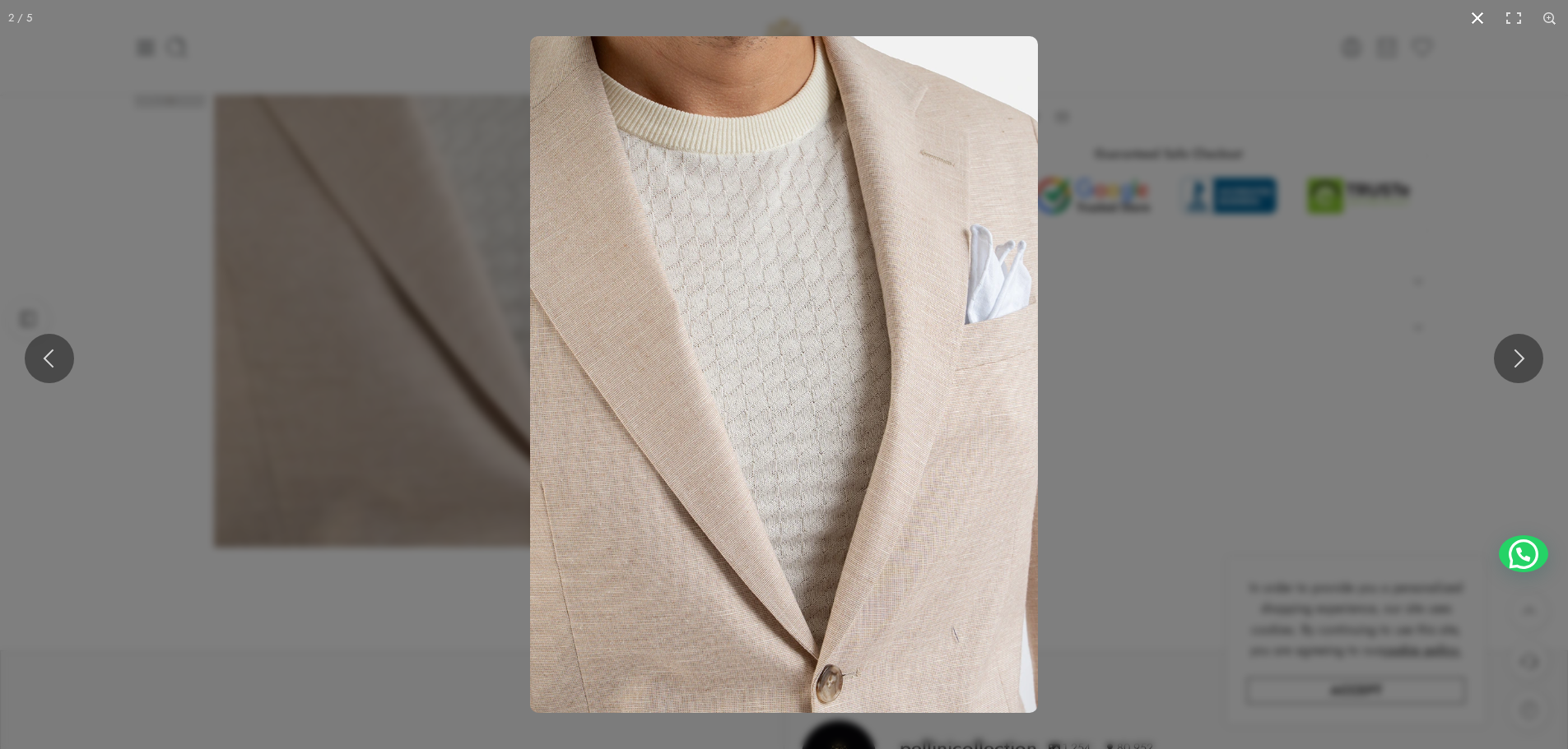
click at [1474, 16] on button at bounding box center [1477, 18] width 36 height 36
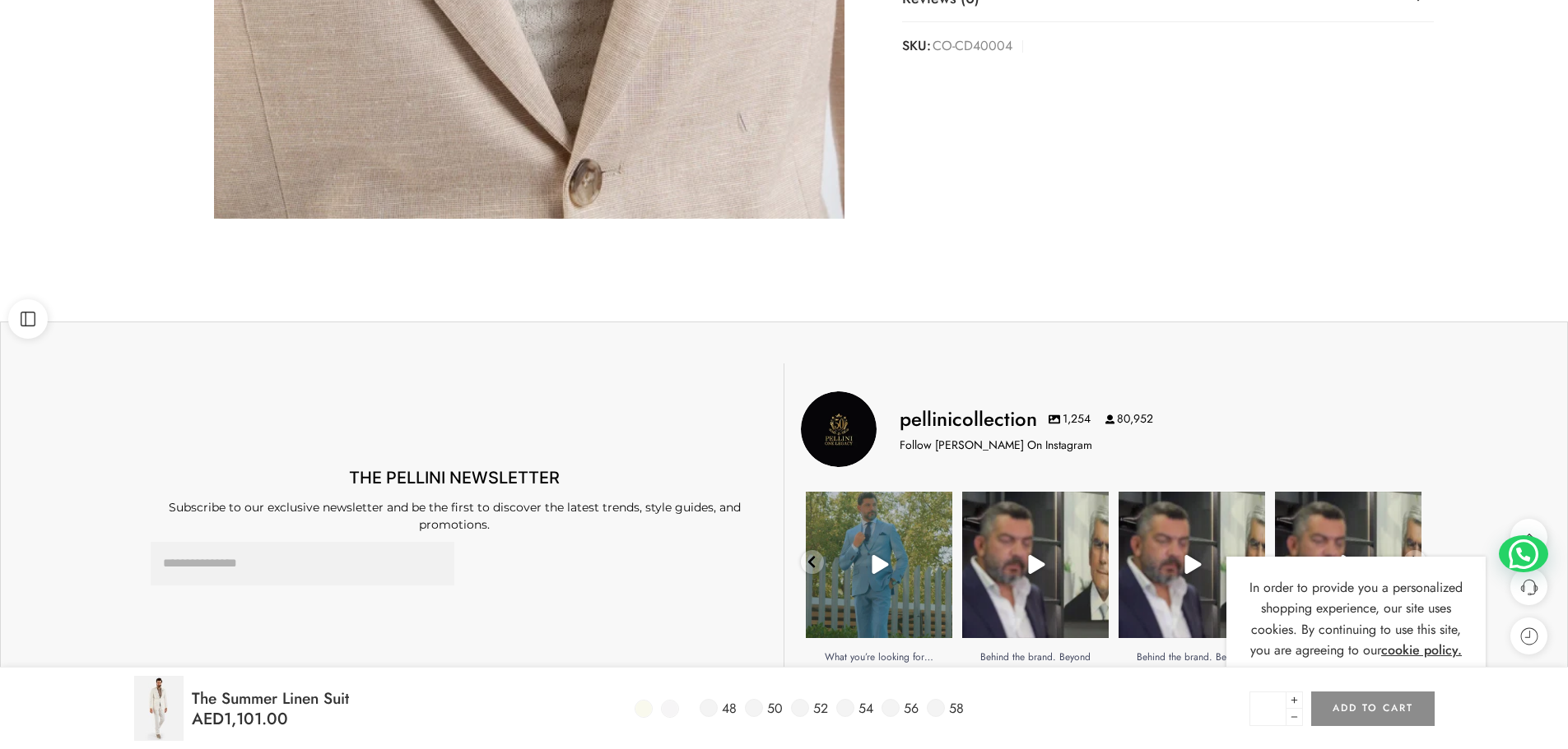
scroll to position [1270, 0]
